Goal: Communication & Community: Answer question/provide support

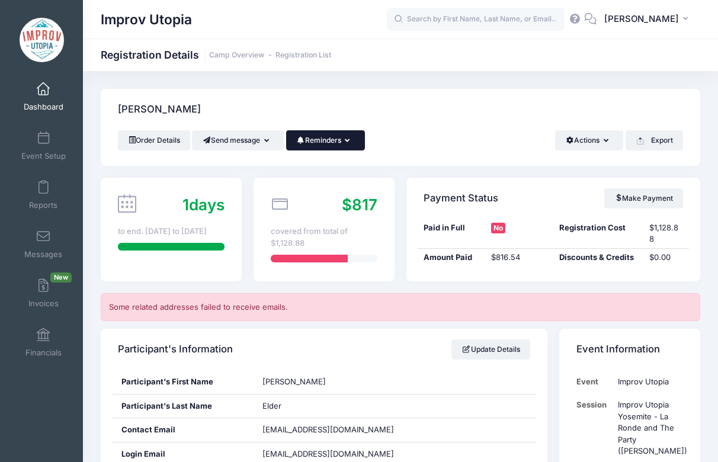
click at [365, 147] on button "Reminders" at bounding box center [325, 140] width 79 height 20
click at [359, 142] on button "Reminders" at bounding box center [325, 140] width 79 height 20
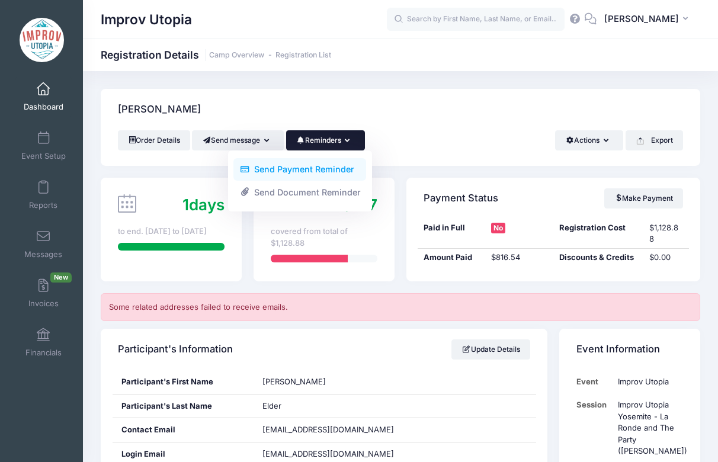
click at [326, 171] on link "Send Payment Reminder" at bounding box center [299, 169] width 133 height 23
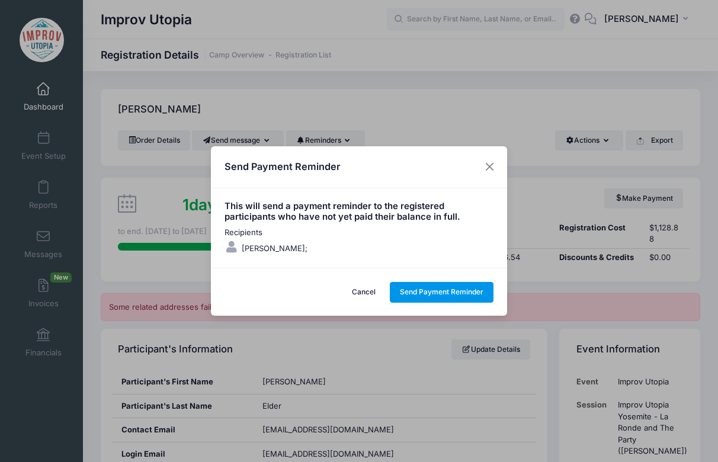
click at [456, 290] on button "Send Payment Reminder" at bounding box center [442, 292] width 104 height 20
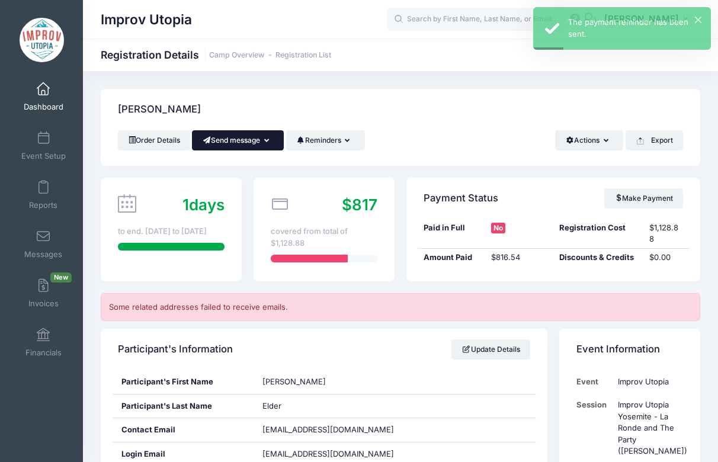
click at [256, 137] on button "Send message" at bounding box center [238, 140] width 92 height 20
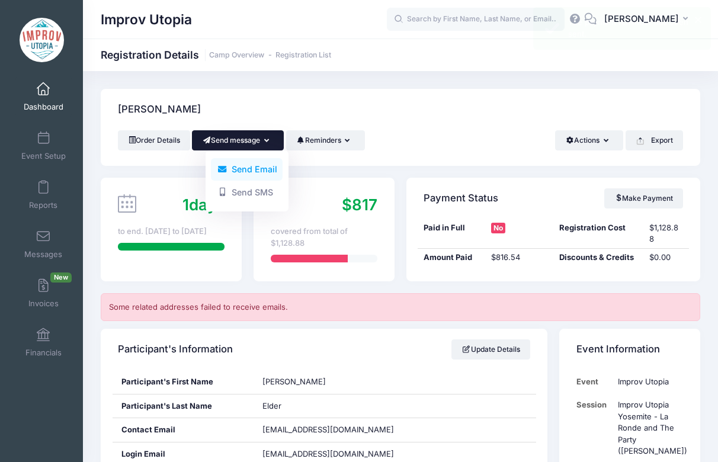
click at [241, 178] on link "Send Email" at bounding box center [247, 169] width 72 height 23
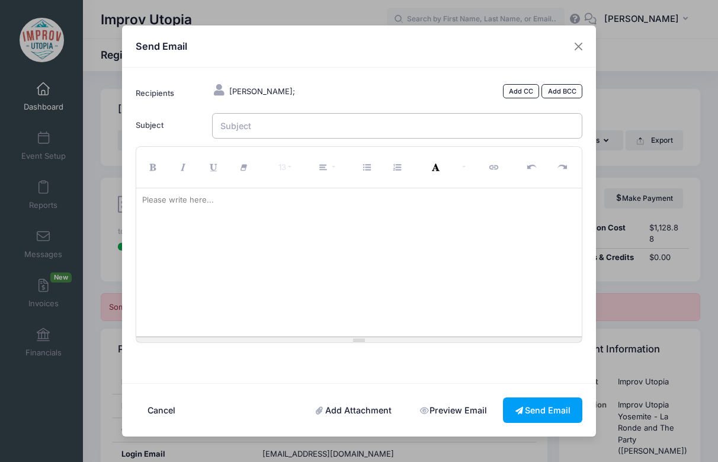
click at [262, 136] on input "Subject" at bounding box center [397, 125] width 371 height 25
type input "Camp Upgrade"
click at [200, 203] on div "Please write here..." at bounding box center [178, 200] width 84 height 24
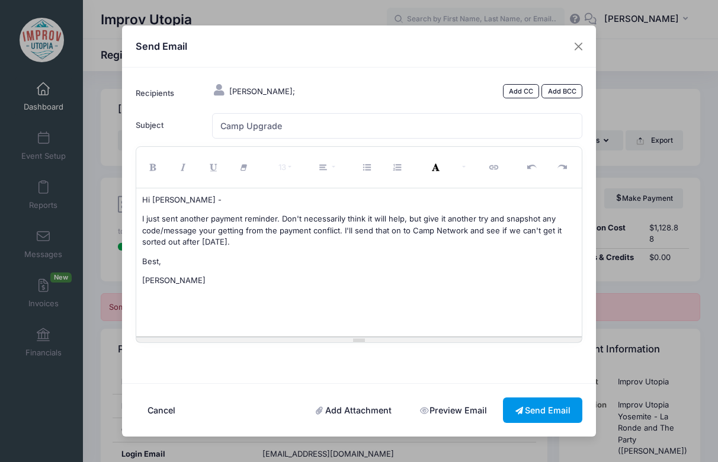
click at [515, 411] on icon at bounding box center [519, 411] width 9 height 0
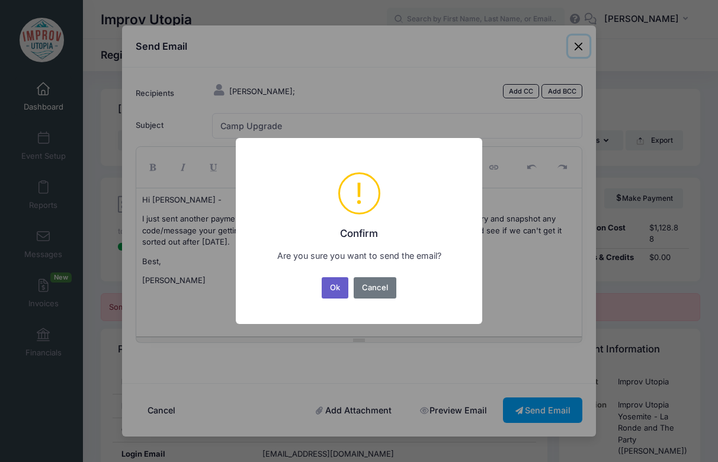
click at [329, 294] on button "Ok" at bounding box center [335, 287] width 27 height 21
